Goal: Task Accomplishment & Management: Complete application form

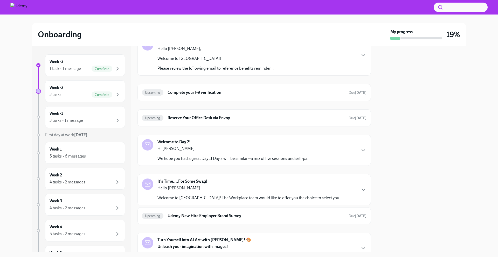
scroll to position [65, 0]
click at [26, 8] on img at bounding box center [18, 7] width 17 height 8
click at [210, 97] on div "Upcoming Complete your I-9 verification Due [DATE]" at bounding box center [253, 92] width 233 height 17
click at [211, 93] on h6 "Complete your I-9 verification" at bounding box center [255, 93] width 177 height 6
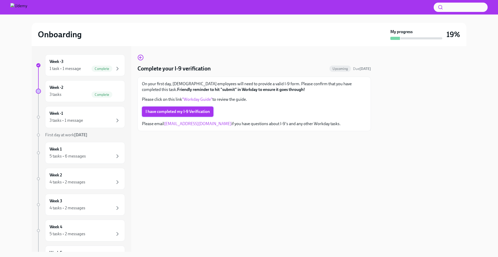
click at [179, 112] on span "I have completed my I-9 Verification" at bounding box center [177, 111] width 64 height 5
click at [194, 91] on strong "Friendly reminder to hit "submit" in Workday to ensure it goes through!" at bounding box center [241, 89] width 128 height 5
click at [193, 97] on link ""Workday Guide"" at bounding box center [197, 99] width 30 height 5
click at [142, 58] on icon "button" at bounding box center [140, 57] width 6 height 6
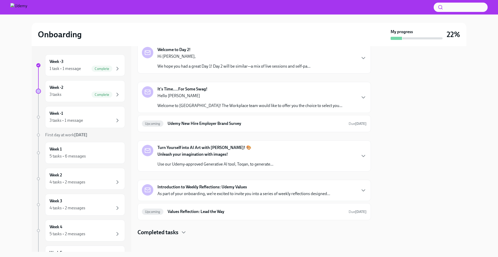
scroll to position [133, 0]
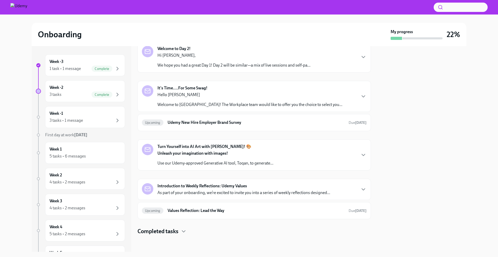
click at [207, 101] on div "Hello [PERSON_NAME] Welcome to Udemy! The Workplace team would like to offer yo…" at bounding box center [249, 100] width 185 height 16
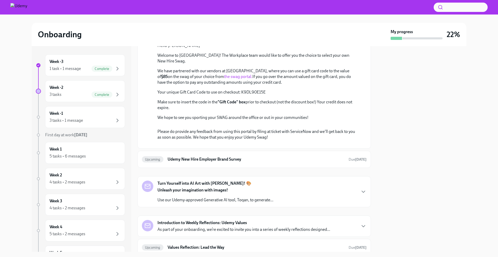
scroll to position [172, 0]
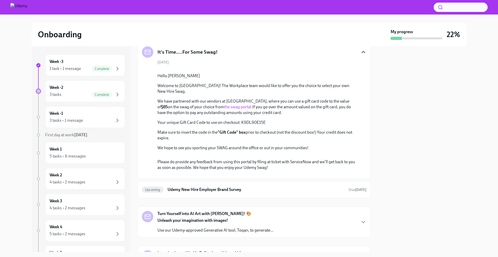
click at [362, 52] on icon "button" at bounding box center [363, 52] width 3 height 2
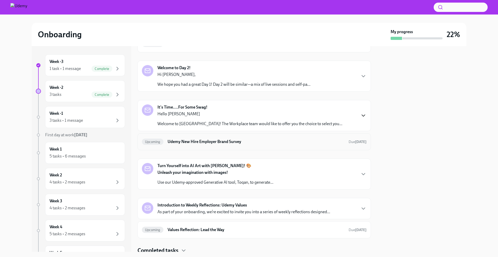
scroll to position [133, 0]
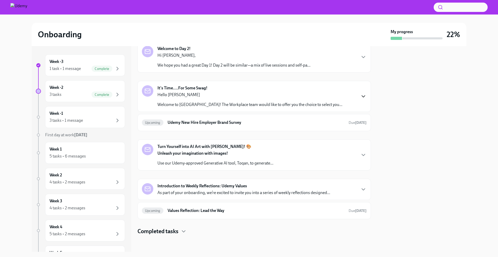
click at [261, 148] on div "Turn Yourself into AI Art with [PERSON_NAME]! 🎨 Unleash your imagination with i…" at bounding box center [215, 155] width 116 height 22
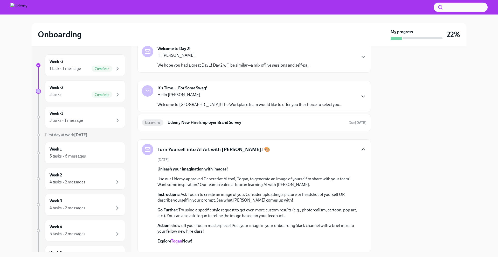
click at [360, 150] on icon "button" at bounding box center [363, 149] width 6 height 6
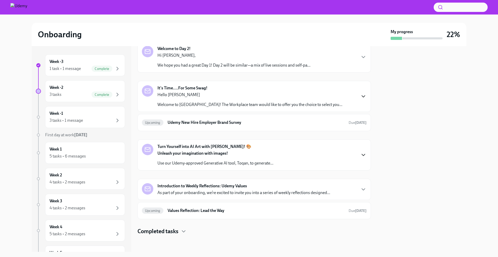
click at [252, 192] on p "As part of your onboarding, we’re excited to invite you into a series of weekly…" at bounding box center [243, 193] width 173 height 6
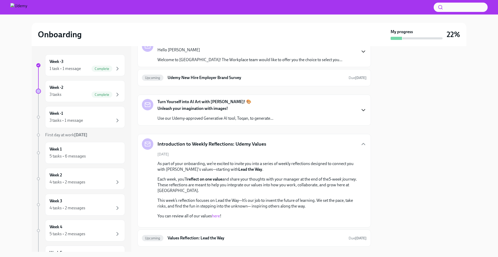
scroll to position [234, 0]
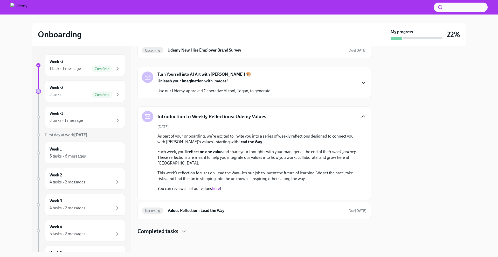
click at [362, 116] on icon "button" at bounding box center [363, 117] width 3 height 2
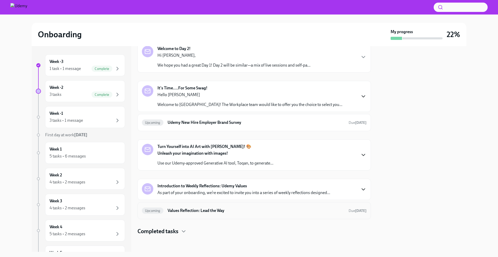
scroll to position [0, 0]
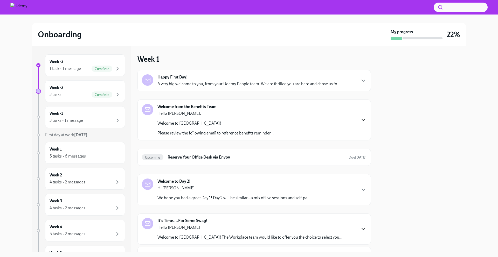
click at [360, 117] on icon "button" at bounding box center [363, 120] width 6 height 6
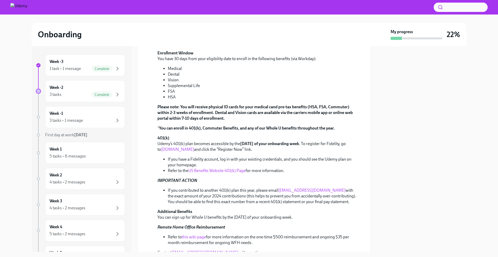
scroll to position [319, 0]
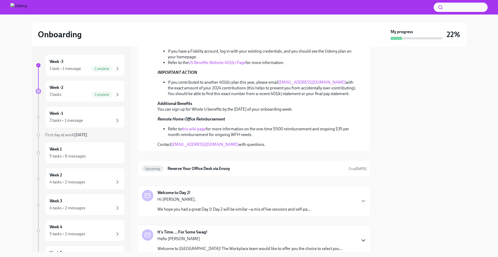
click at [196, 127] on link "this wiki page" at bounding box center [194, 129] width 24 height 5
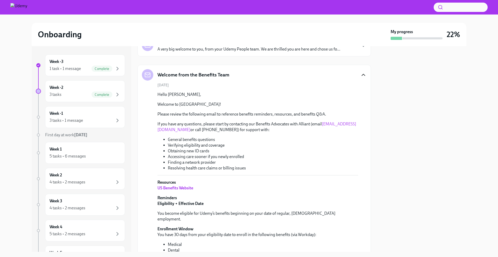
scroll to position [0, 0]
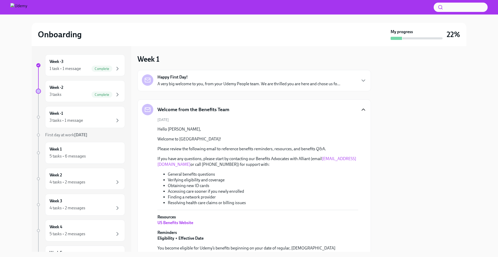
click at [223, 111] on h5 "Welcome from the Benefits Team" at bounding box center [193, 109] width 72 height 7
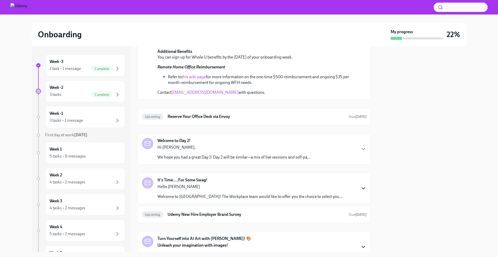
scroll to position [429, 0]
